Goal: Find specific page/section: Find specific page/section

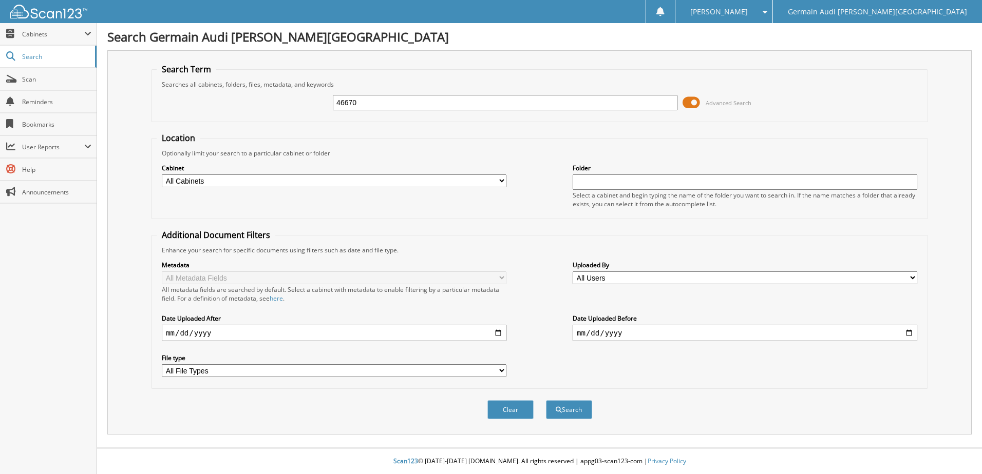
type input "46670"
click at [546, 401] on button "Search" at bounding box center [569, 410] width 46 height 19
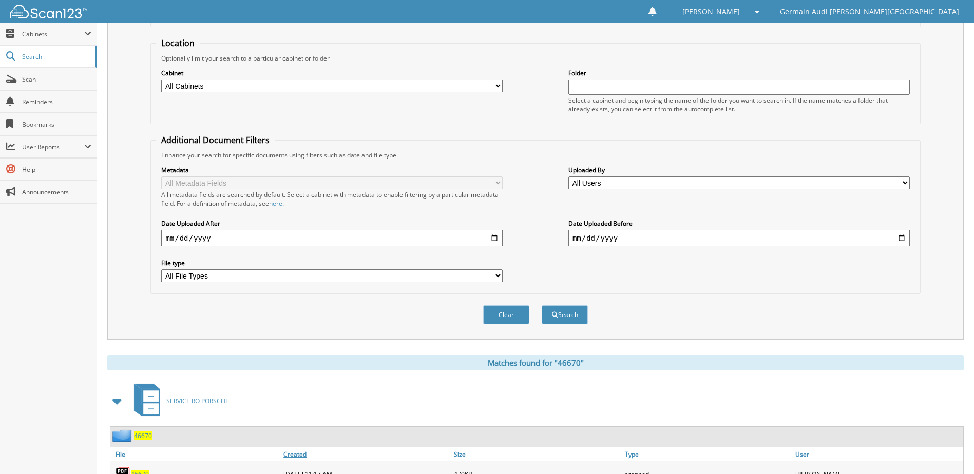
scroll to position [245, 0]
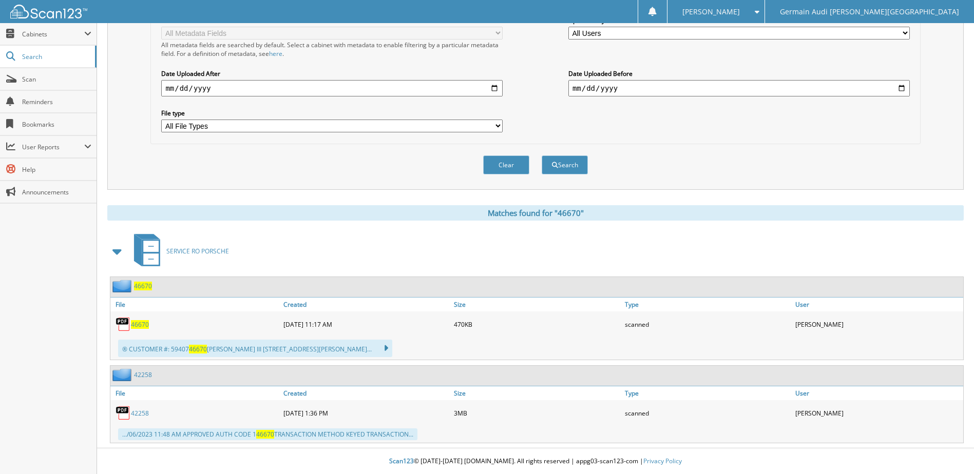
click at [138, 325] on span "46670" at bounding box center [140, 324] width 18 height 9
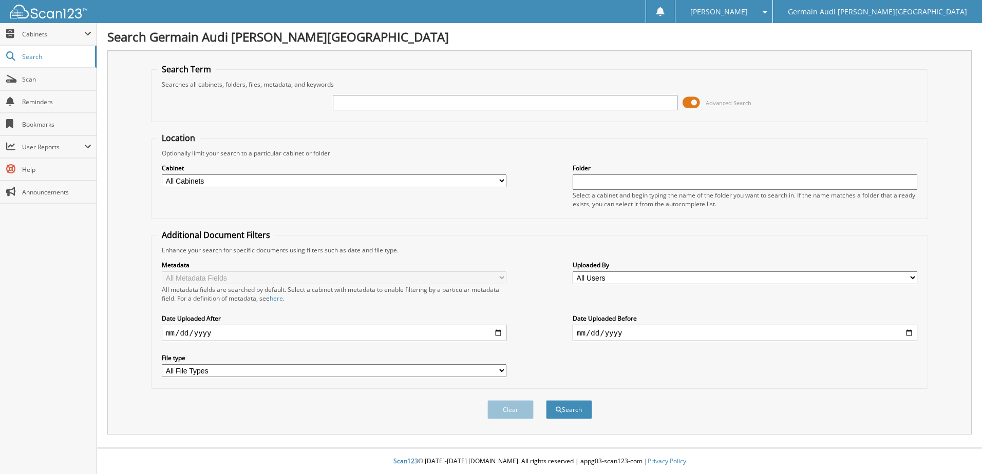
click at [475, 105] on input "text" at bounding box center [505, 102] width 345 height 15
type input "46670"
click at [546, 401] on button "Search" at bounding box center [569, 410] width 46 height 19
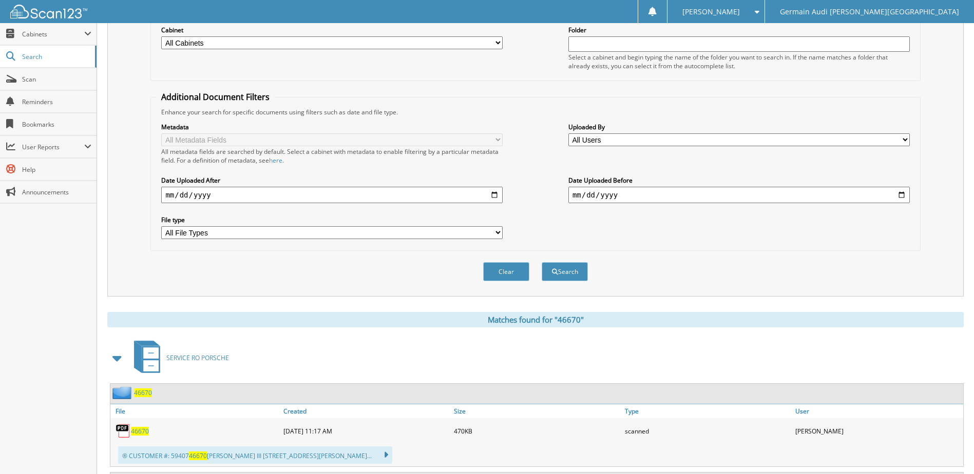
scroll to position [245, 0]
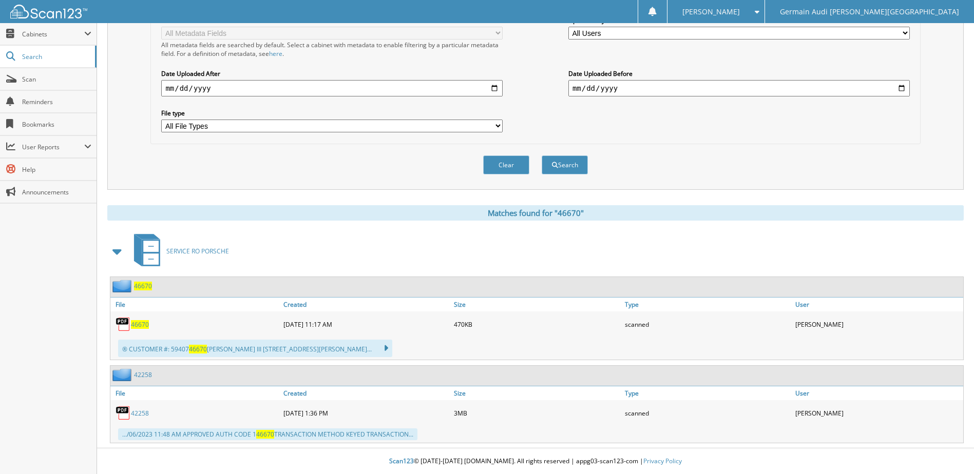
click at [142, 322] on span "46670" at bounding box center [140, 324] width 18 height 9
